Goal: Information Seeking & Learning: Learn about a topic

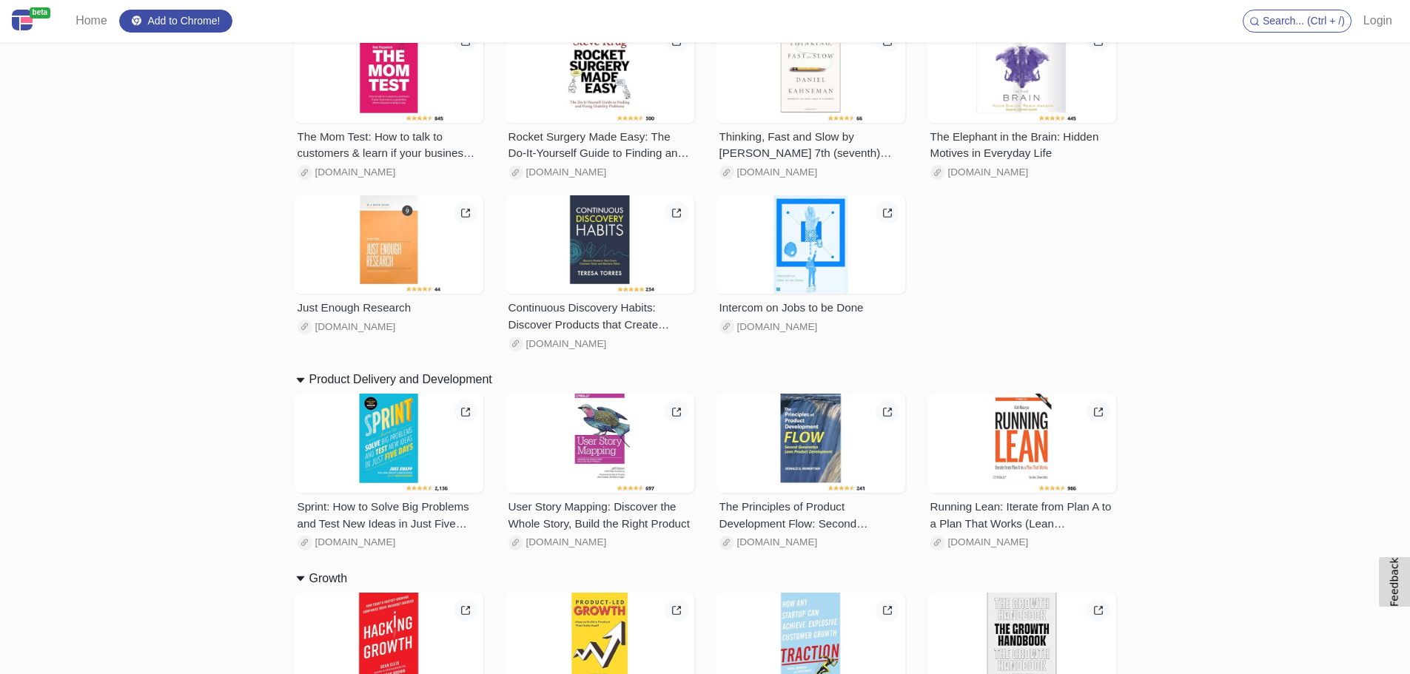
scroll to position [1110, 0]
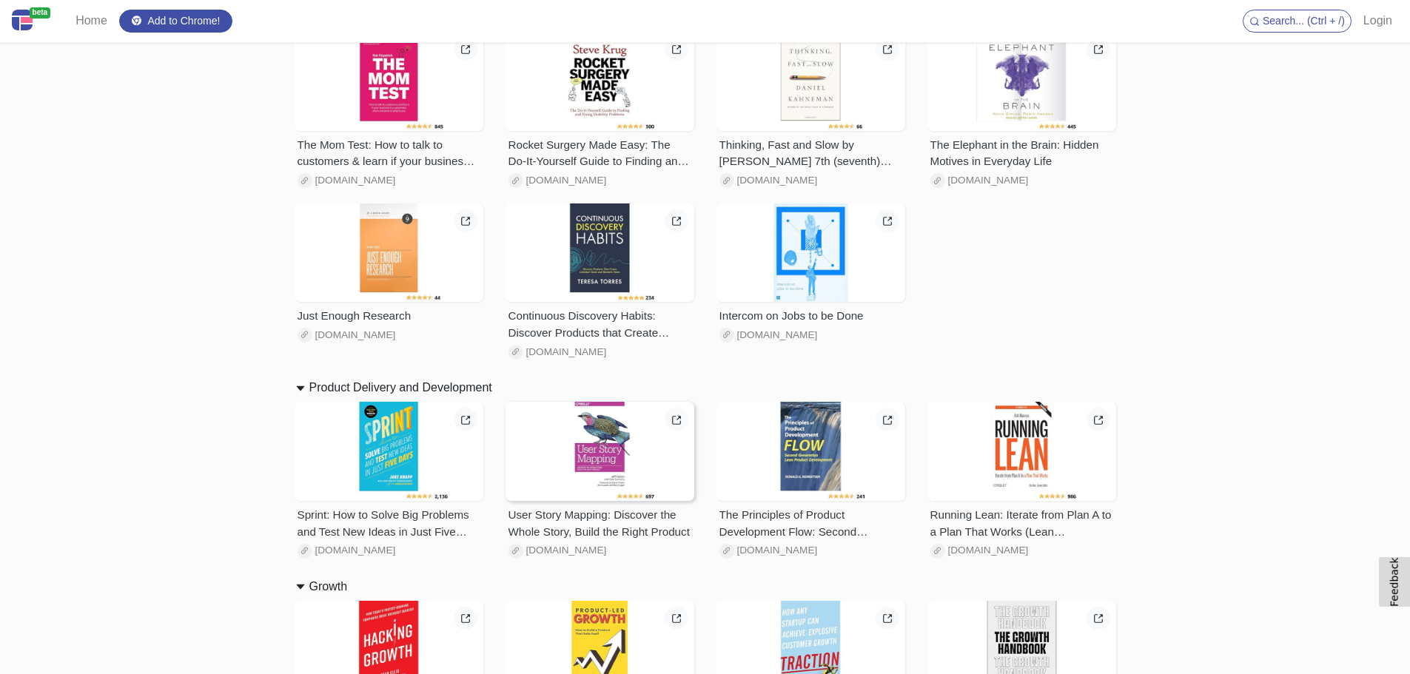
click at [603, 428] on div at bounding box center [599, 451] width 189 height 99
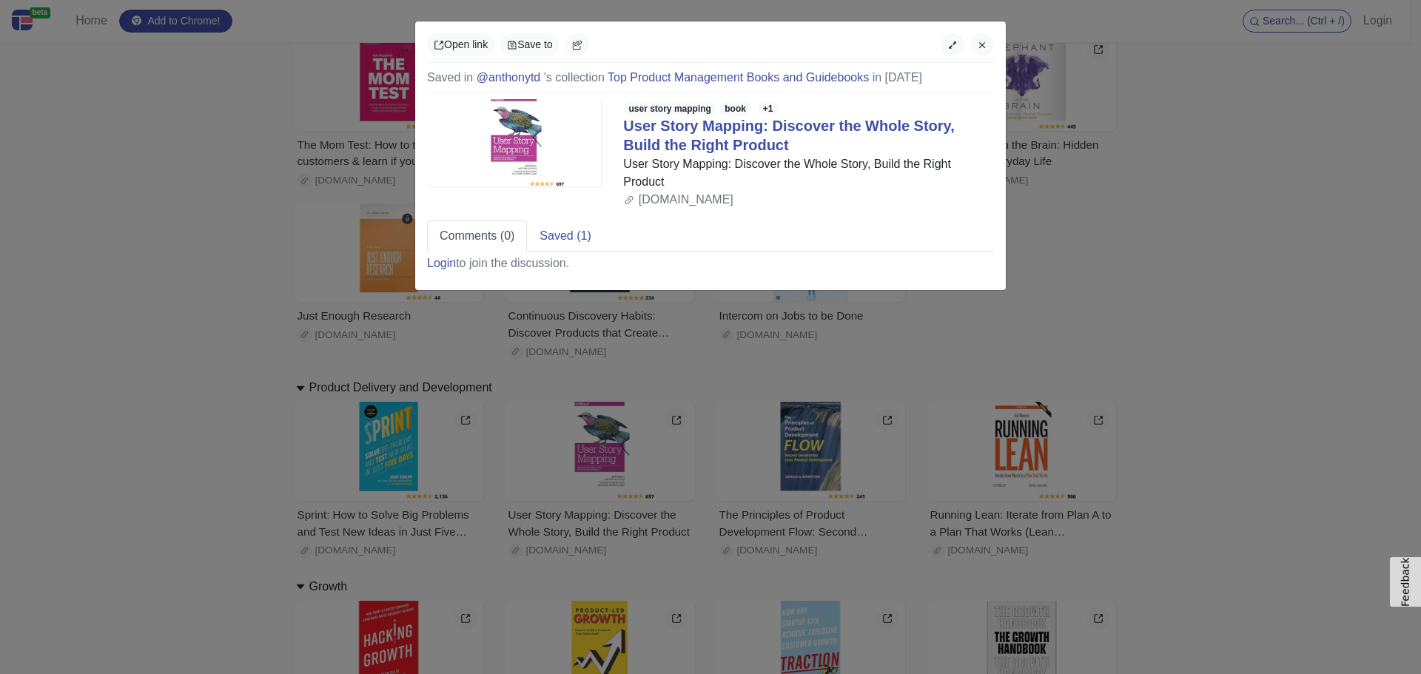
drag, startPoint x: 519, startPoint y: 141, endPoint x: 565, endPoint y: 139, distance: 46.7
click at [120, 389] on div "Open link Save to Saved in @anthonytd 's collection Top Product Management Book…" at bounding box center [710, 337] width 1421 height 674
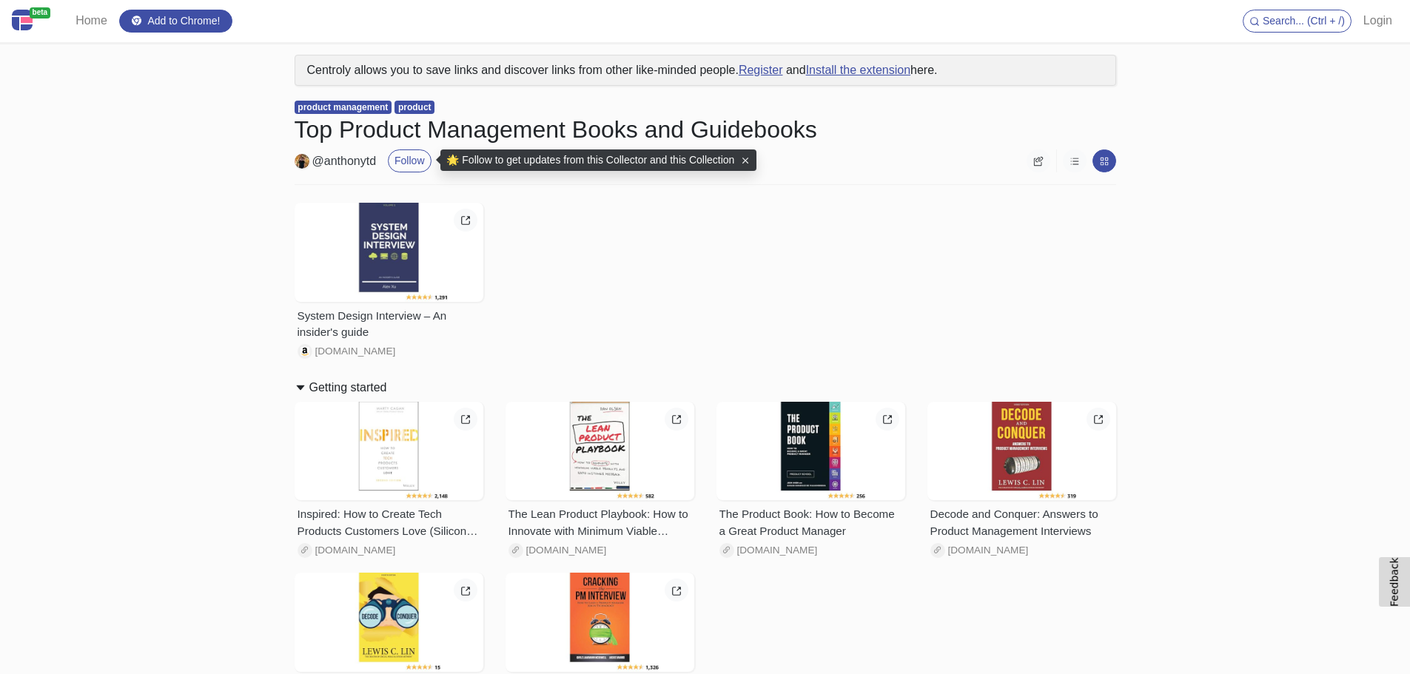
drag, startPoint x: 594, startPoint y: 131, endPoint x: 890, endPoint y: 132, distance: 296.0
click at [890, 132] on h1 "Top Product Management Books and Guidebooks" at bounding box center [705, 129] width 821 height 28
drag, startPoint x: 894, startPoint y: 132, endPoint x: 342, endPoint y: 130, distance: 552.0
click at [342, 130] on h1 "Top Product Management Books and Guidebooks" at bounding box center [705, 129] width 821 height 28
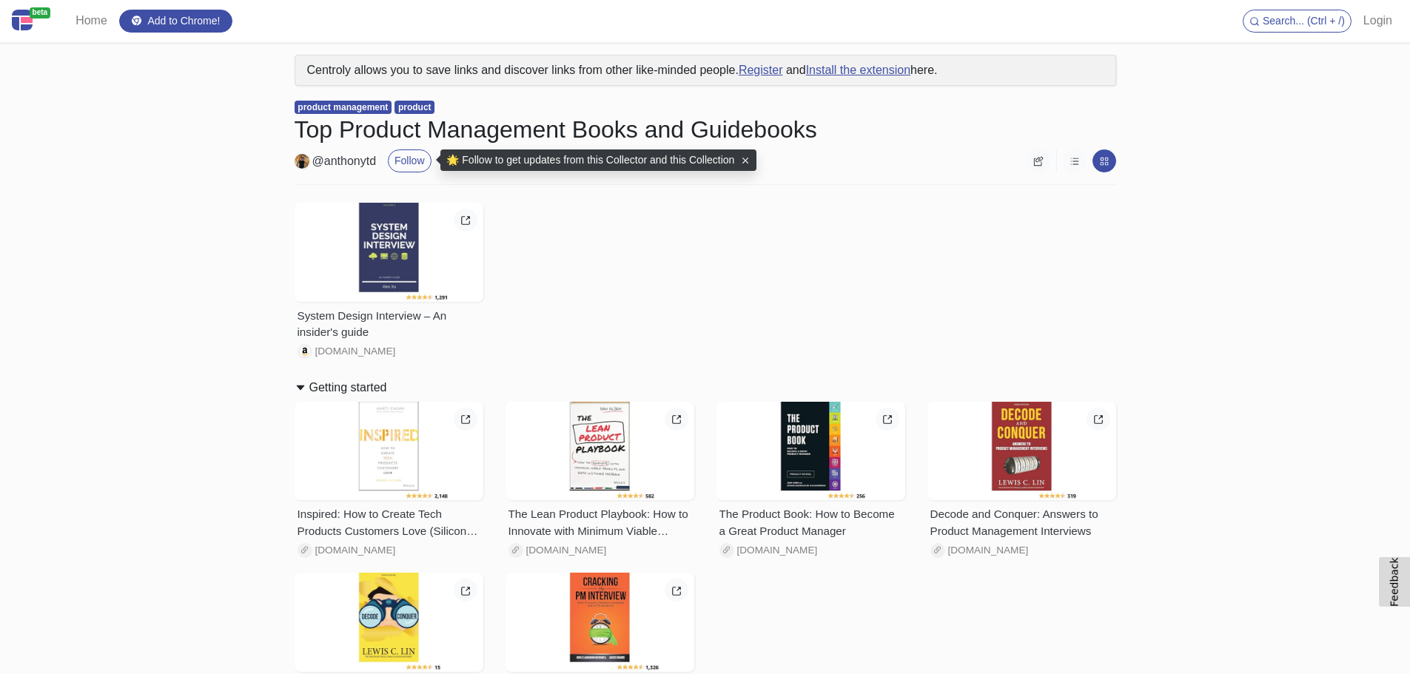
click at [342, 130] on h1 "Top Product Management Books and Guidebooks" at bounding box center [705, 129] width 821 height 28
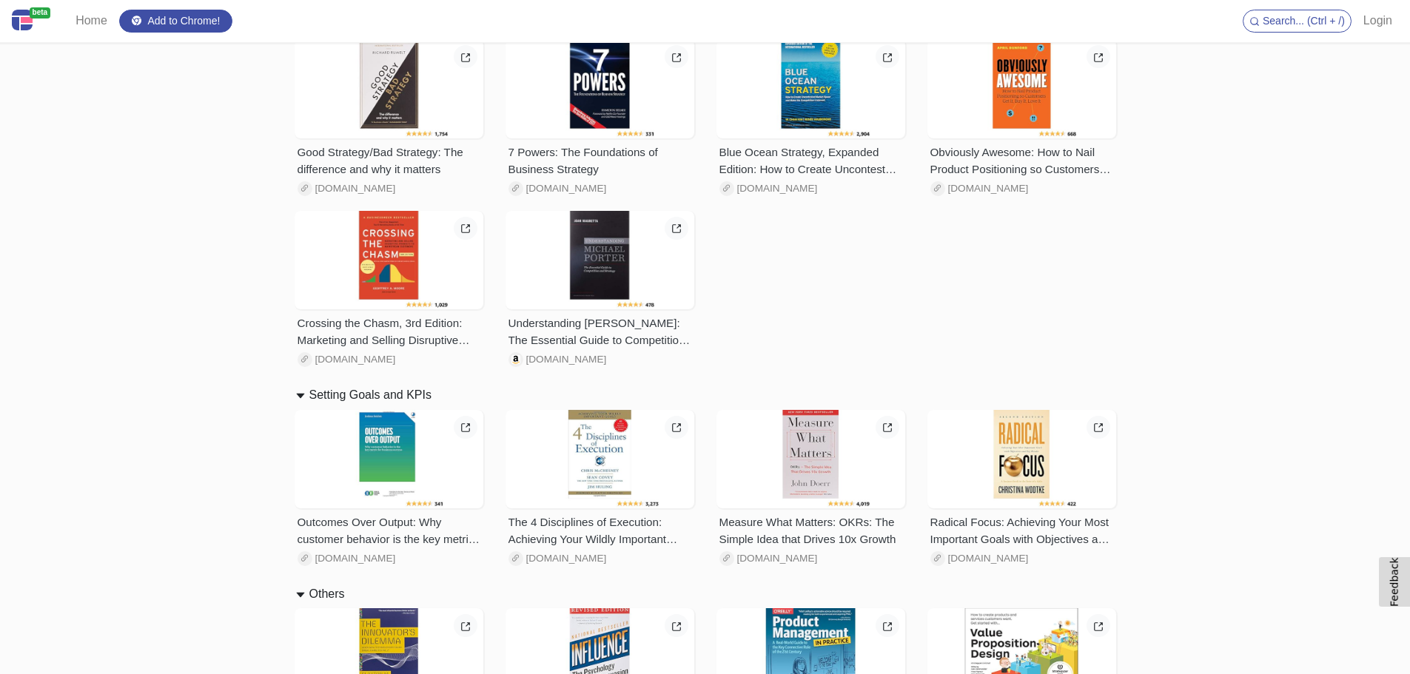
scroll to position [3034, 0]
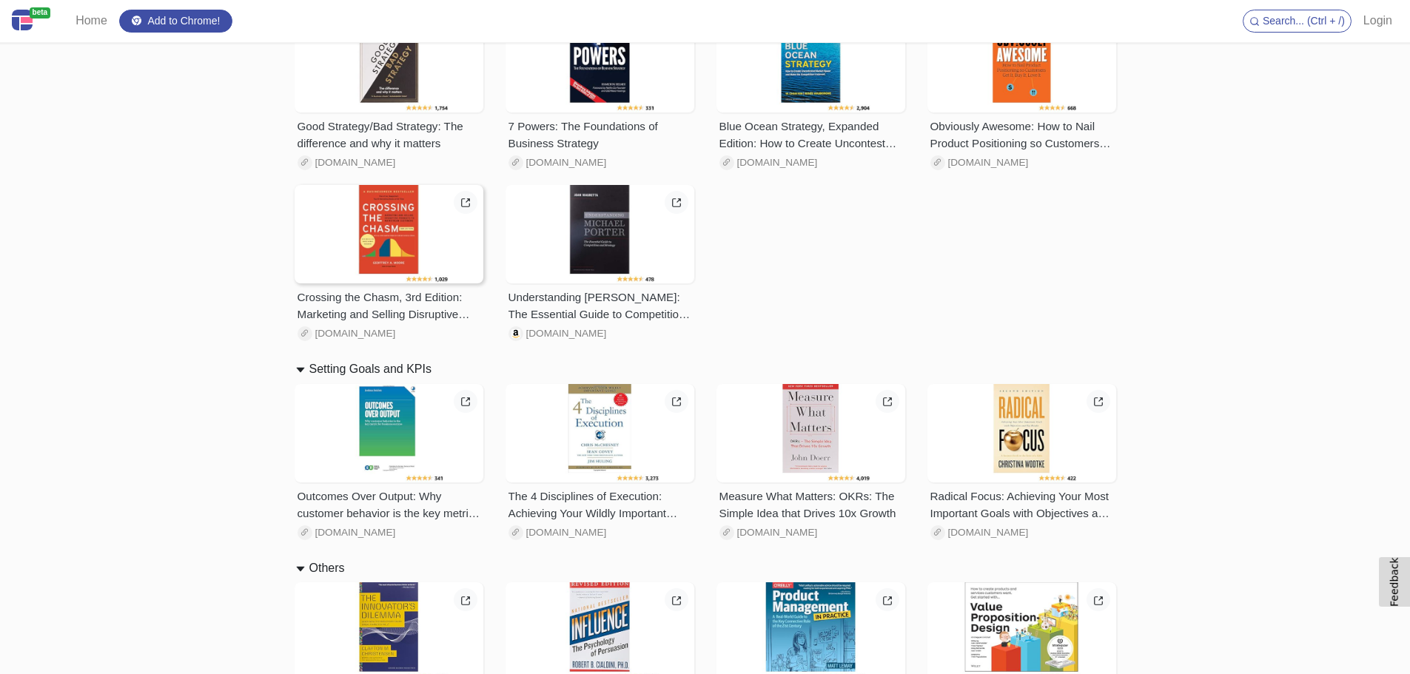
click at [386, 238] on div at bounding box center [389, 234] width 189 height 99
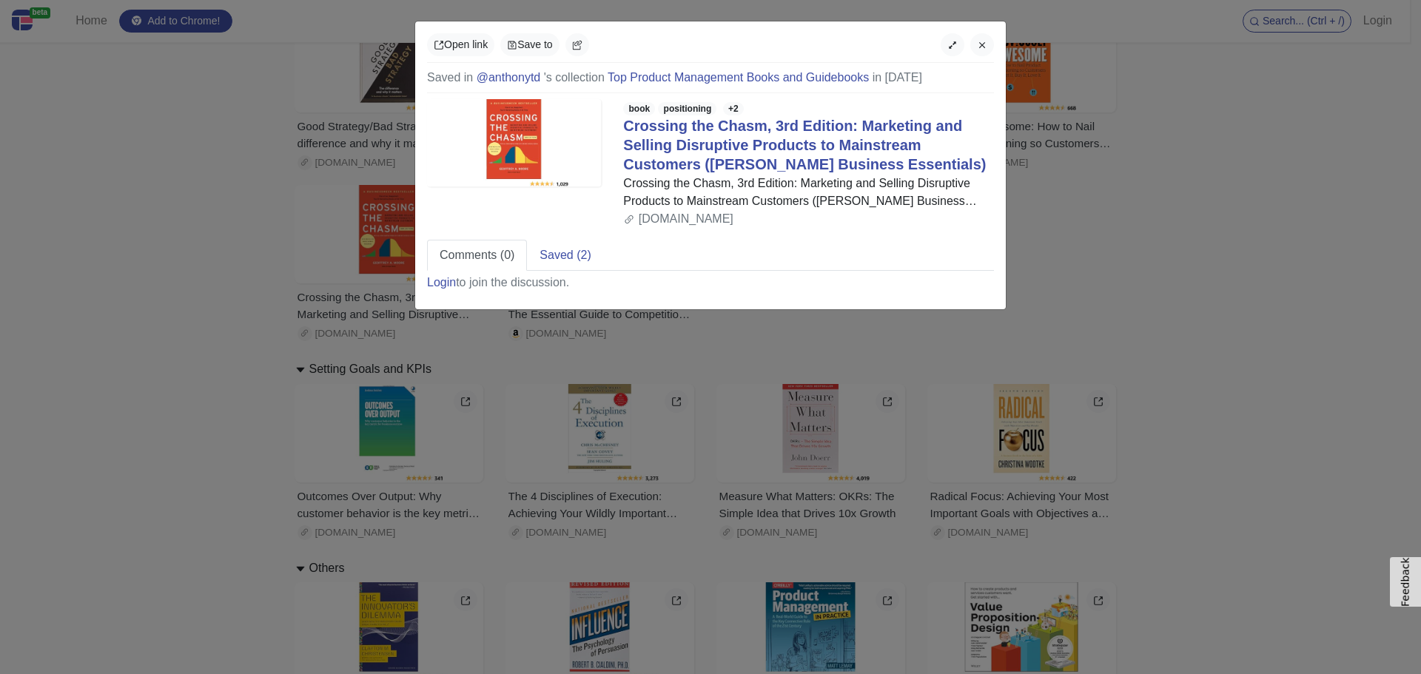
drag, startPoint x: 916, startPoint y: 186, endPoint x: 975, endPoint y: 201, distance: 60.5
click at [975, 201] on div "Crossing the Chasm, 3rd Edition: Marketing and Selling Disruptive Products to M…" at bounding box center [808, 193] width 371 height 36
click at [981, 46] on icon "button" at bounding box center [982, 45] width 6 height 6
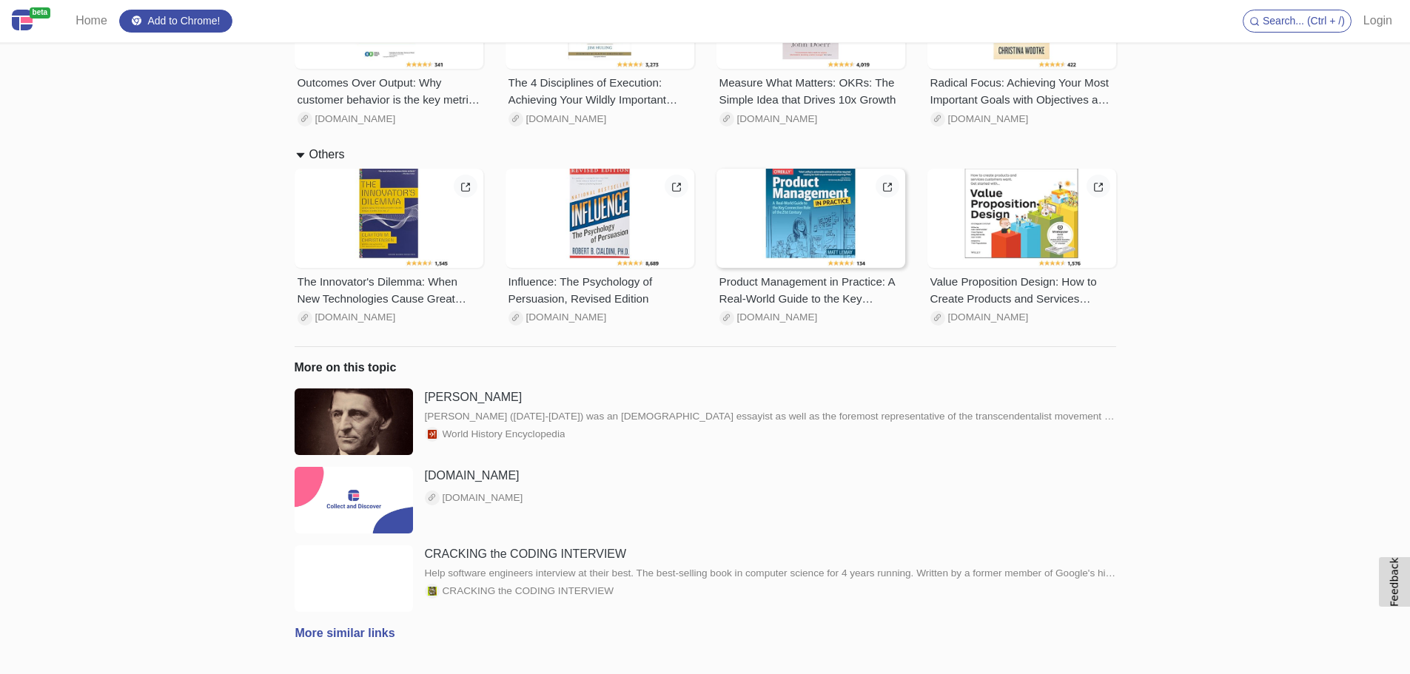
scroll to position [3454, 0]
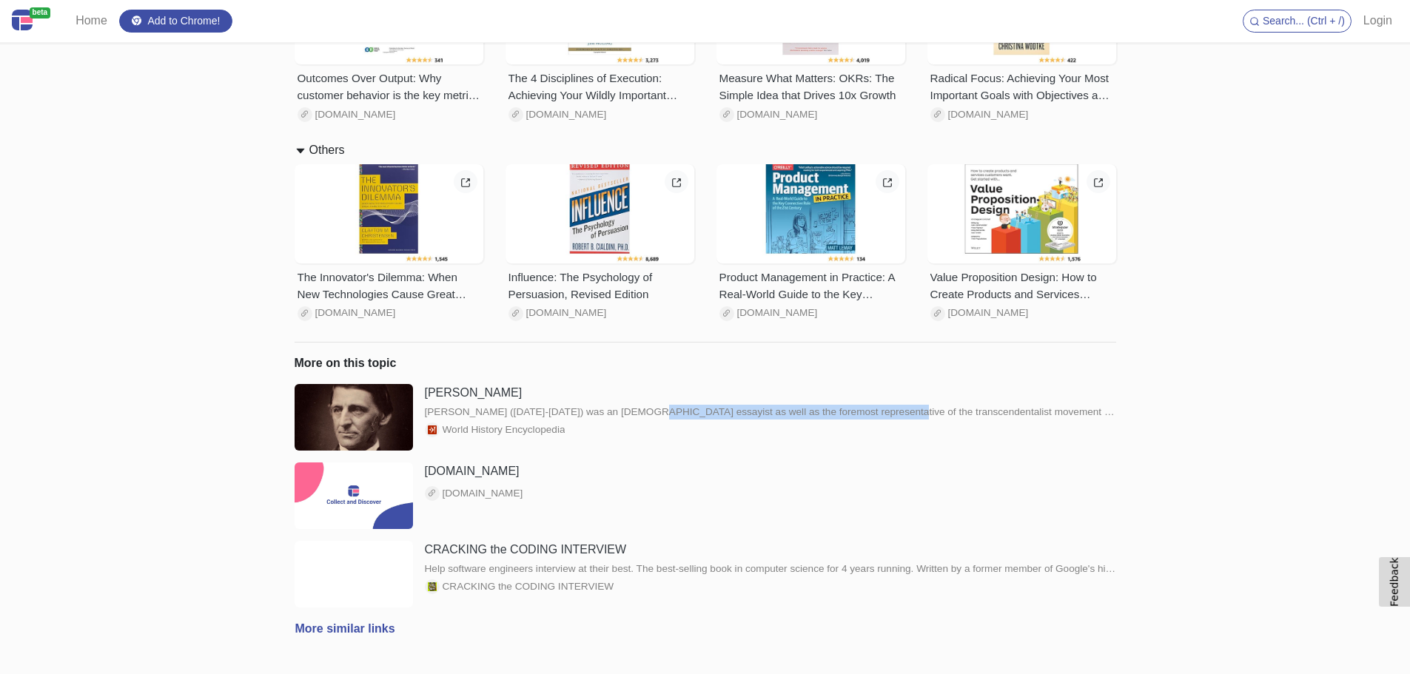
drag, startPoint x: 598, startPoint y: 412, endPoint x: 854, endPoint y: 412, distance: 256.0
click at [854, 412] on div "[PERSON_NAME] ([DATE]-[DATE]) was an [DEMOGRAPHIC_DATA] essayist as well as the…" at bounding box center [770, 412] width 691 height 15
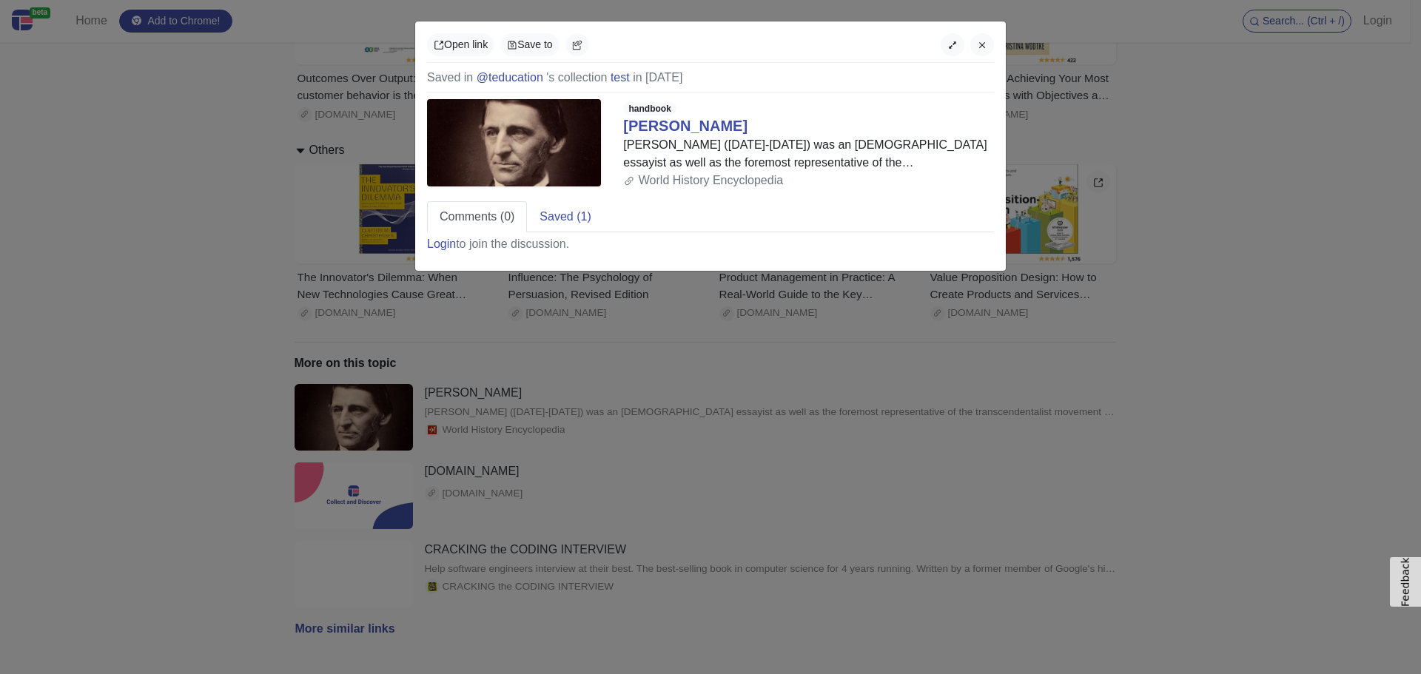
click at [1270, 328] on div "Open link Save to Saved in @teducation 's collection test in [DATE] handbook [P…" at bounding box center [710, 337] width 1421 height 674
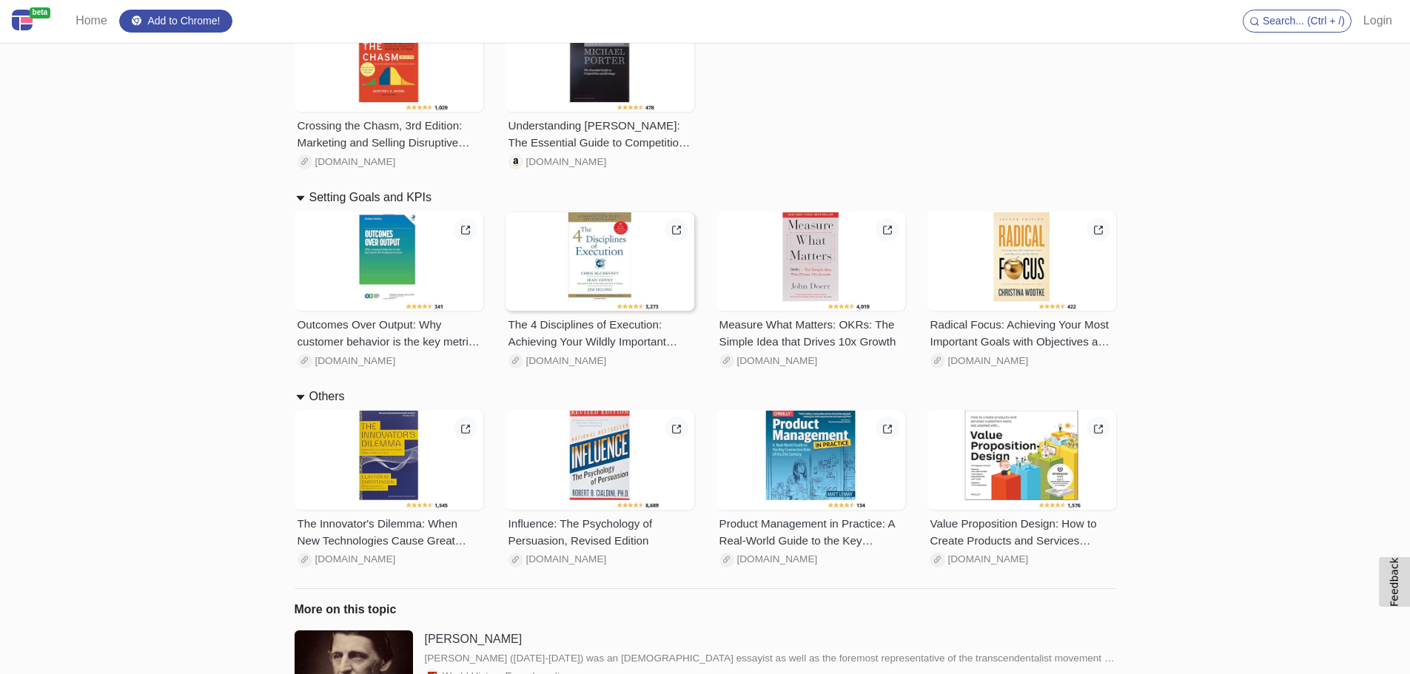
scroll to position [3084, 0]
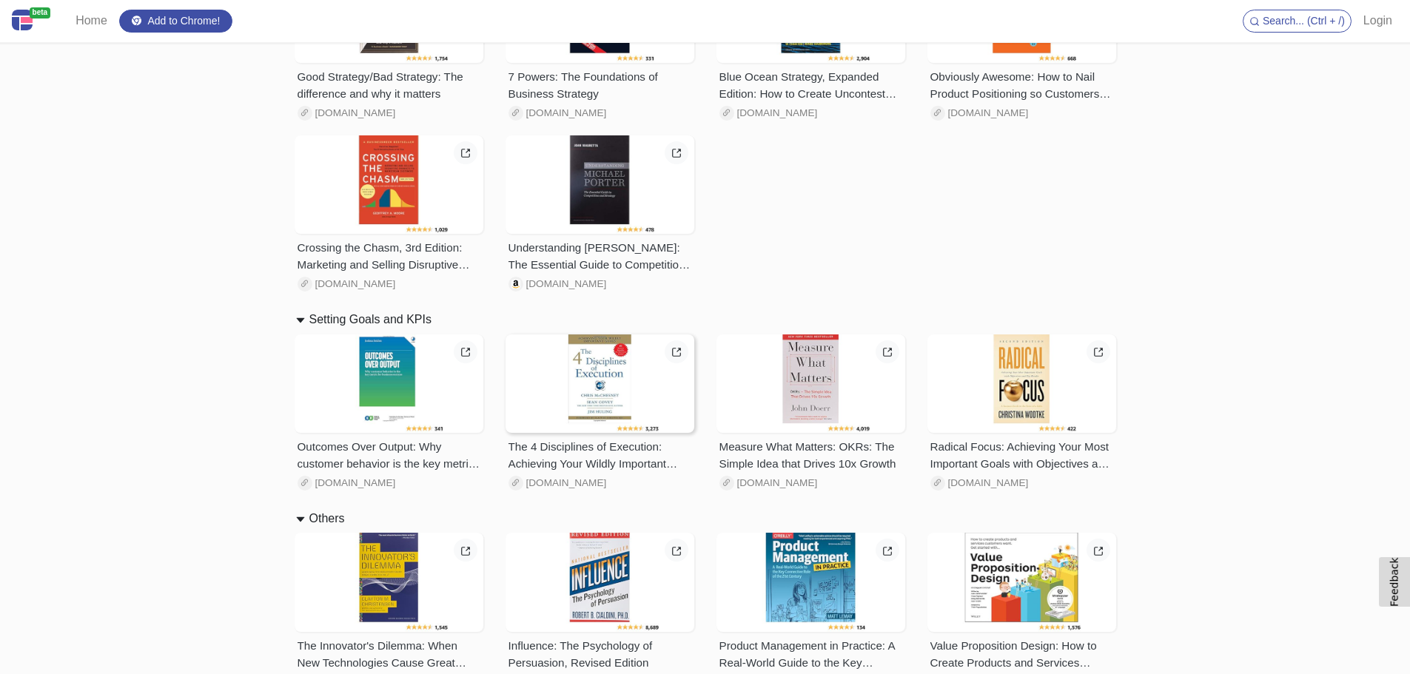
click at [594, 418] on div at bounding box center [599, 383] width 189 height 99
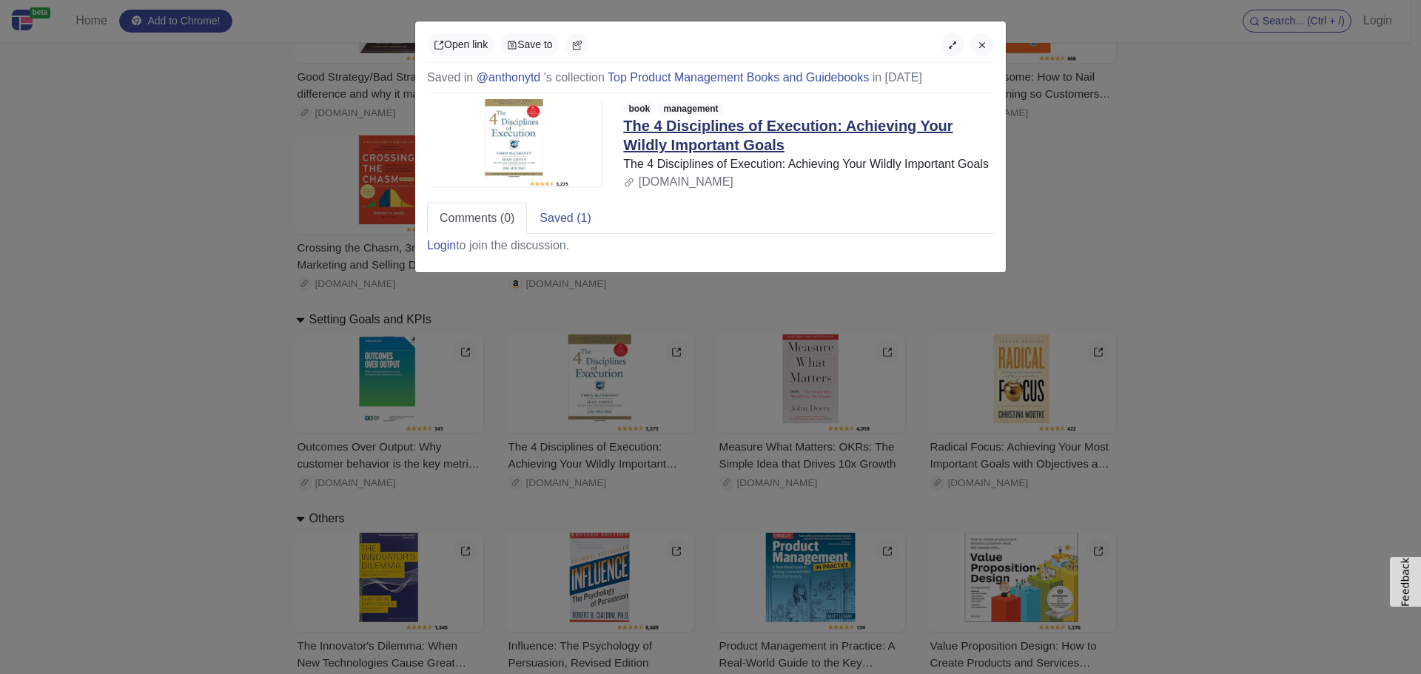
click at [692, 128] on link "The 4 Disciplines of Execution: Achieving Your Wildly Important Goals" at bounding box center [787, 136] width 329 height 36
click at [186, 281] on div "Open link Save to Saved in @anthonytd 's collection Top Product Management Book…" at bounding box center [710, 337] width 1421 height 674
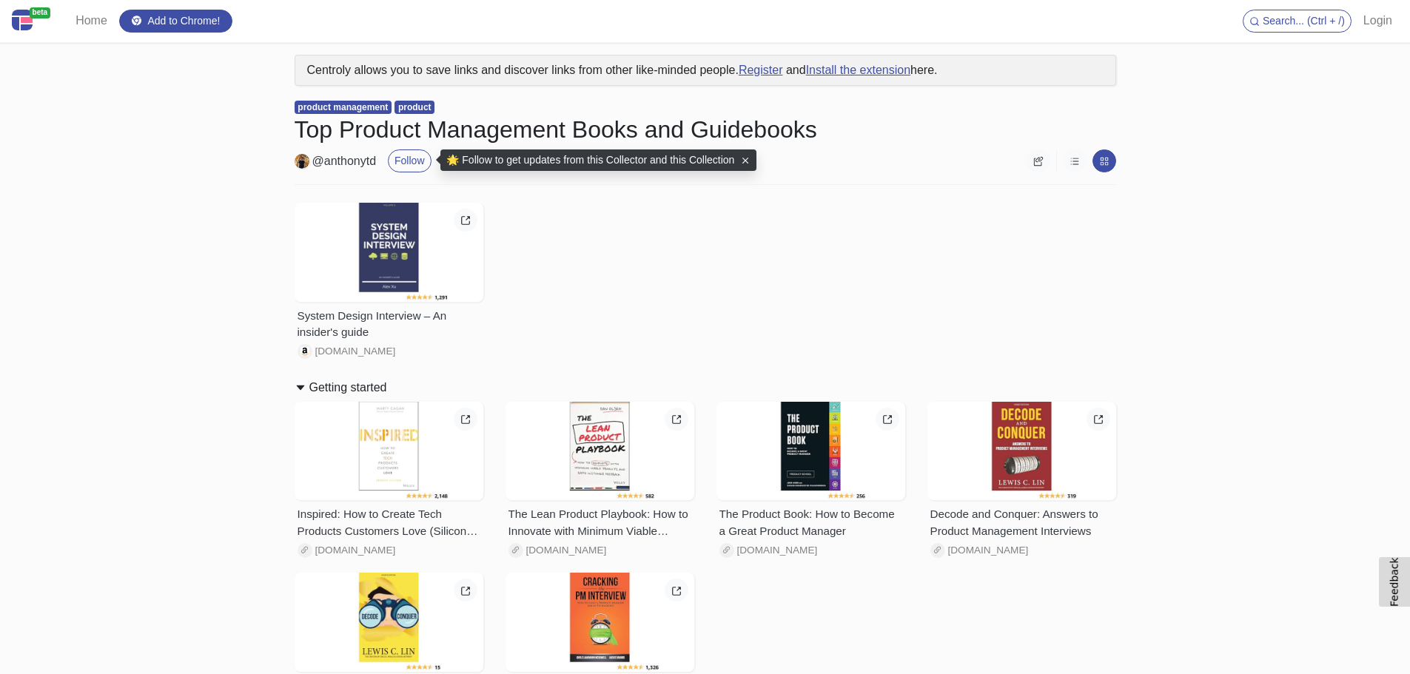
drag, startPoint x: 286, startPoint y: 132, endPoint x: 847, endPoint y: 115, distance: 561.9
click at [848, 124] on h1 "Top Product Management Books and Guidebooks" at bounding box center [705, 129] width 821 height 28
click at [437, 75] on div "Centroly allows you to save links and discover links from other like-minded peo…" at bounding box center [705, 70] width 821 height 31
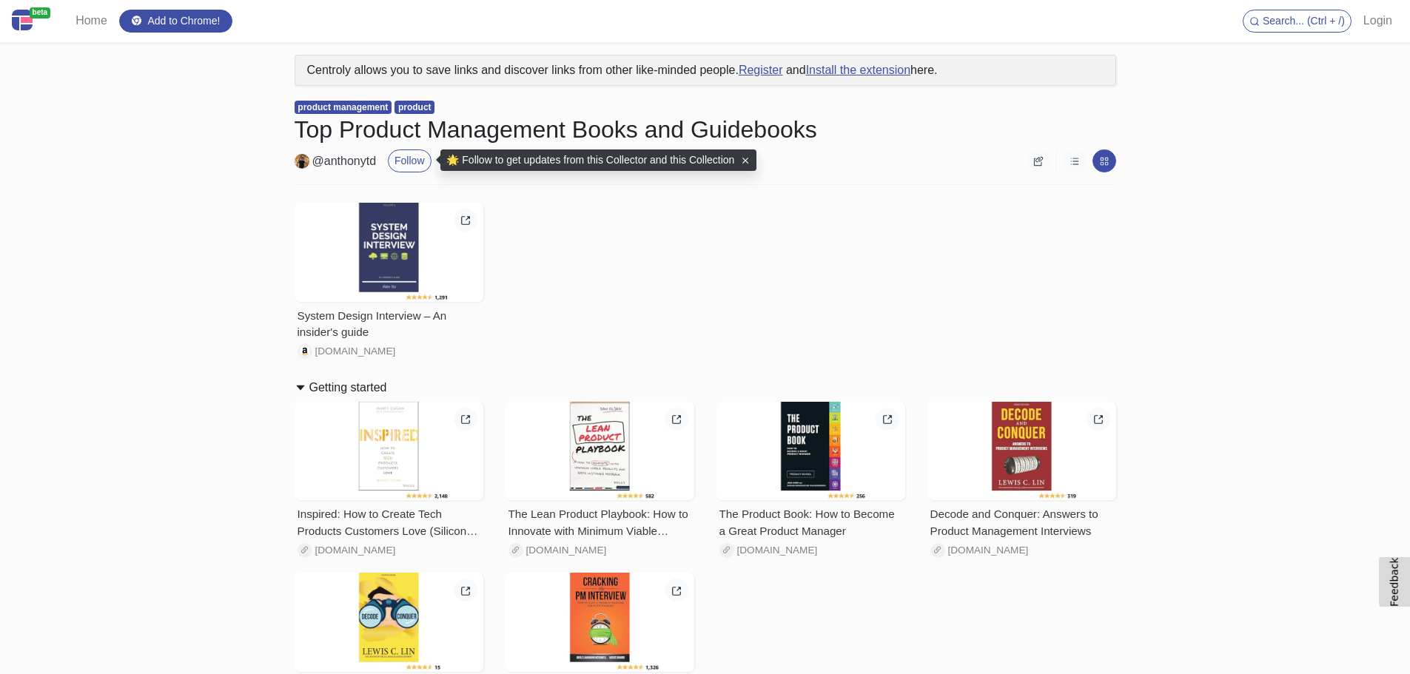
click at [395, 260] on div at bounding box center [389, 252] width 189 height 99
